Goal: Information Seeking & Learning: Find specific fact

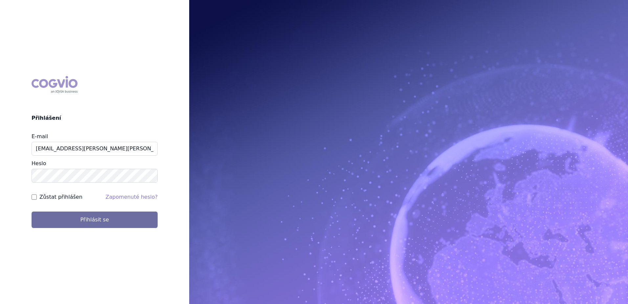
click at [32, 211] on button "Přihlásit se" at bounding box center [95, 219] width 126 height 16
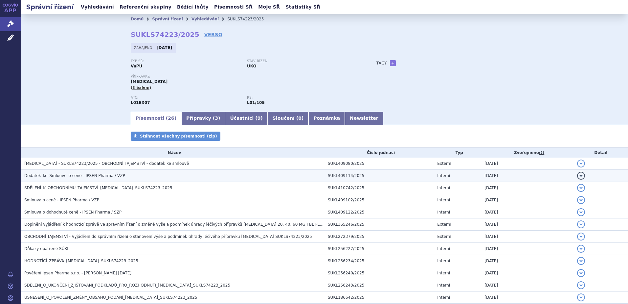
click at [99, 173] on span "Dodatek_ke_Smlouvě_o ceně - IPSEN Pharma / VZP" at bounding box center [74, 175] width 101 height 5
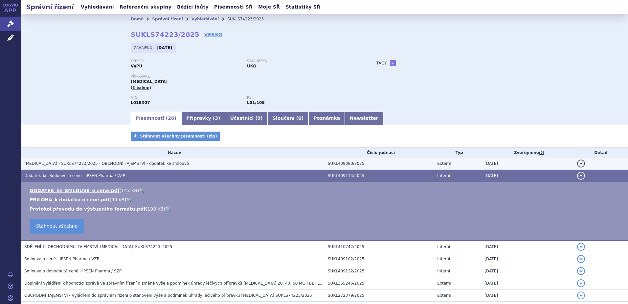
click at [118, 158] on td "CABOMETYX - SUKLS74223/2025 - OBCHODNÍ TAJEMSTVÍ - dodatek ke smlouvě" at bounding box center [173, 163] width 304 height 12
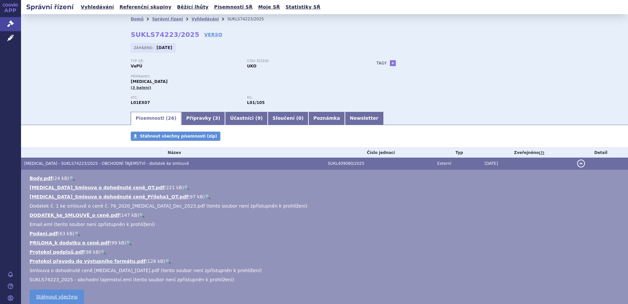
click at [139, 215] on link "🔍" at bounding box center [142, 214] width 6 height 5
click at [205, 196] on link "🔍" at bounding box center [208, 196] width 6 height 5
click at [126, 241] on link "🔍" at bounding box center [129, 242] width 6 height 5
click at [184, 187] on link "🔍" at bounding box center [187, 187] width 6 height 5
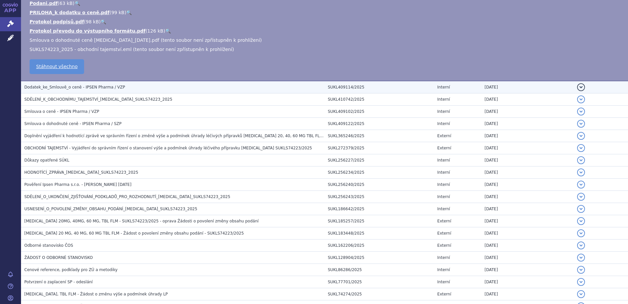
click at [84, 89] on span "Dodatek_ke_Smlouvě_o ceně - IPSEN Pharma / VZP" at bounding box center [74, 87] width 101 height 5
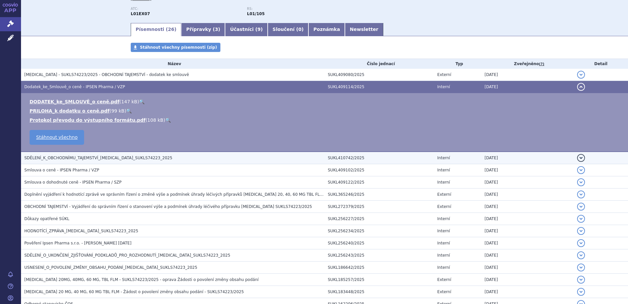
click at [87, 159] on span "SDĚLENÍ_K_OBCHODNÍMU_TAJEMSTVÍ_CABOMETYX_SUKLS74223_2025" at bounding box center [98, 157] width 148 height 5
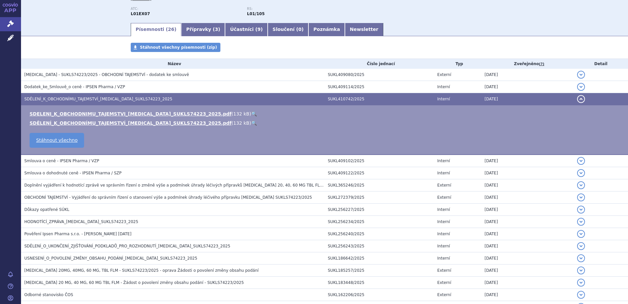
click at [251, 115] on link "🔍" at bounding box center [254, 113] width 6 height 5
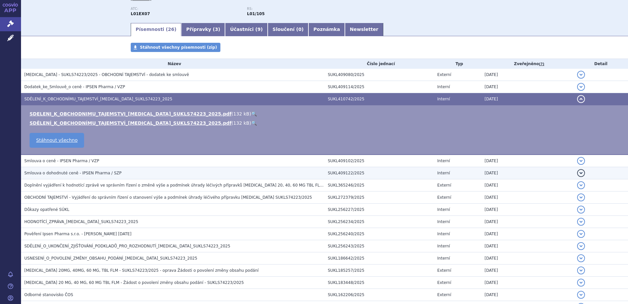
click at [119, 173] on h3 "Smlouva o dohodnuté ceně - IPSEN Pharma / SZP" at bounding box center [174, 173] width 300 height 7
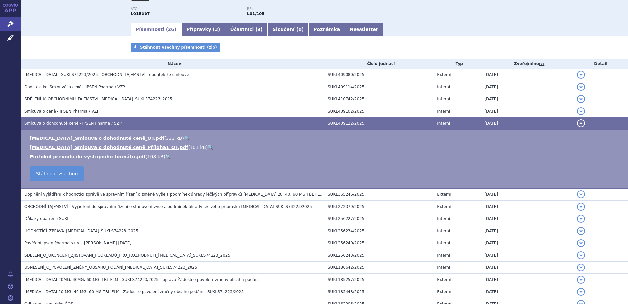
click at [208, 147] on link "🔍" at bounding box center [211, 147] width 6 height 5
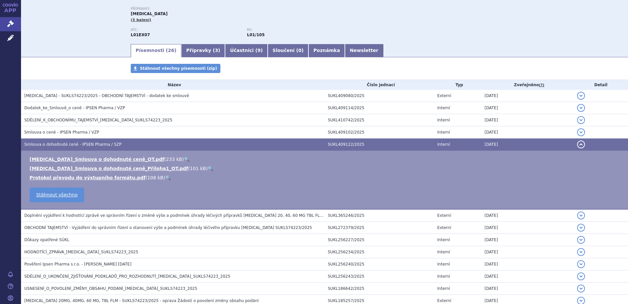
scroll to position [0, 0]
